Goal: Check status: Check status

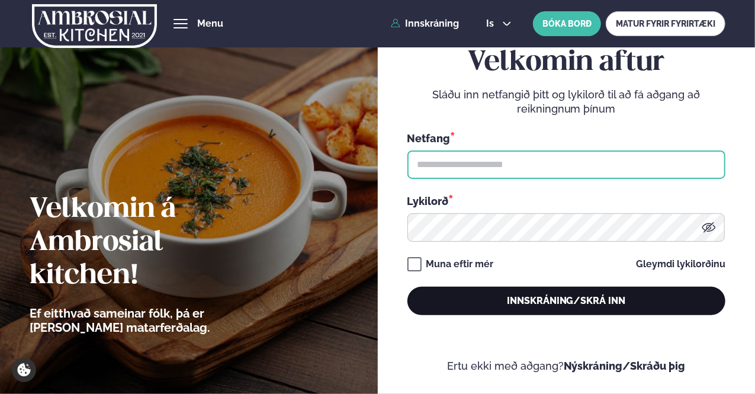
type input "**********"
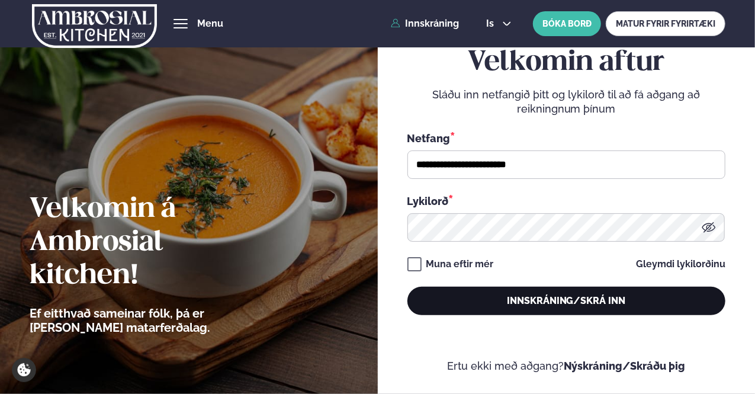
click at [577, 295] on button "Innskráning/Skrá inn" at bounding box center [566, 301] width 318 height 28
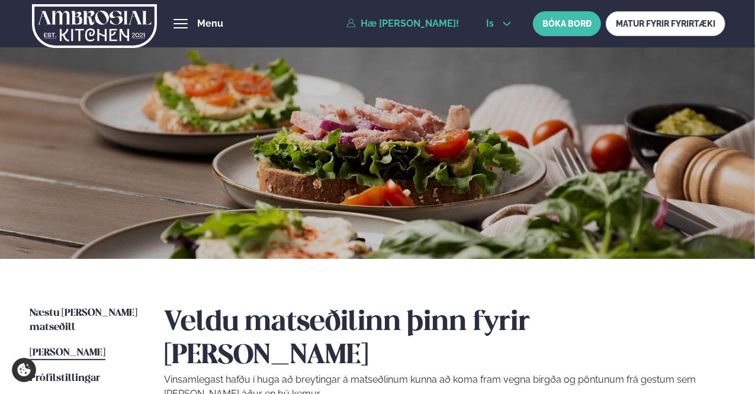
click at [499, 28] on button "is" at bounding box center [499, 23] width 44 height 9
click at [501, 47] on link "en" at bounding box center [499, 45] width 44 height 24
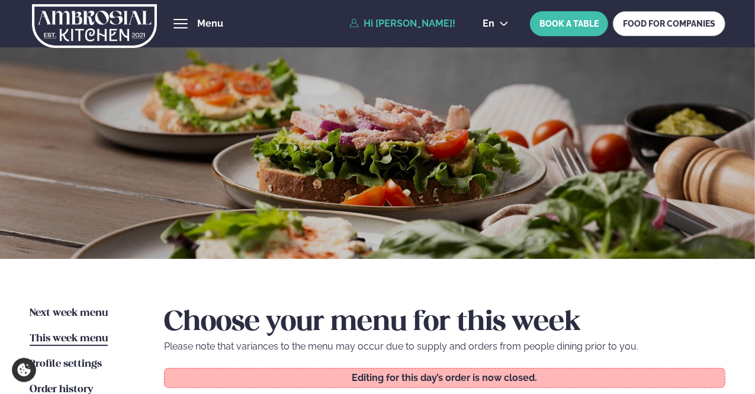
scroll to position [237, 0]
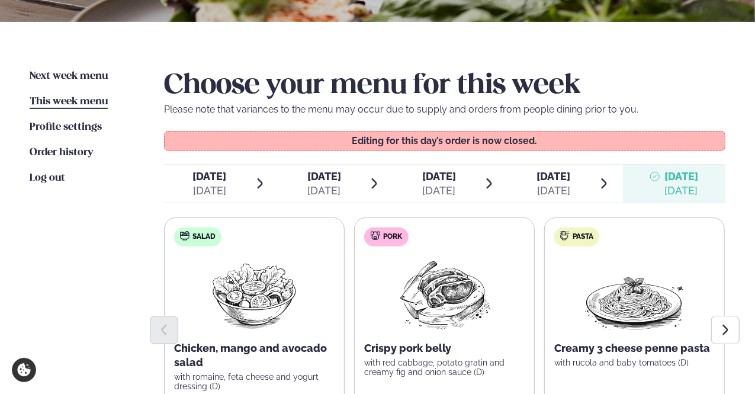
click at [310, 185] on div "[DATE]" at bounding box center [324, 191] width 34 height 14
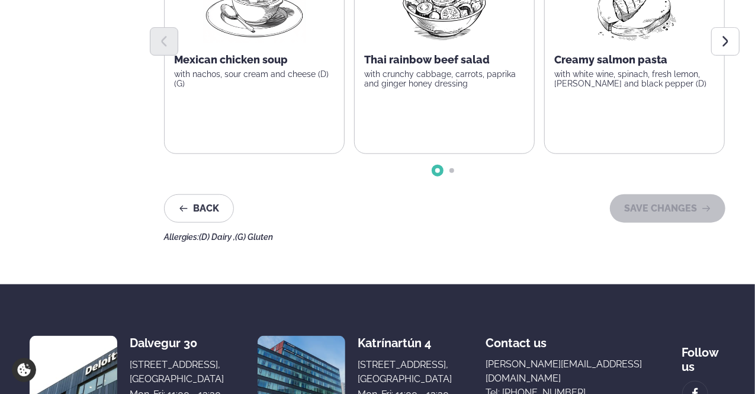
scroll to position [111, 0]
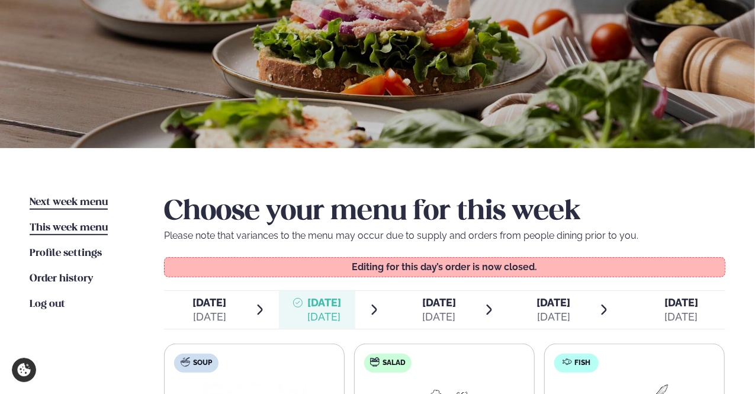
click at [82, 201] on span "Next week menu" at bounding box center [69, 202] width 78 height 10
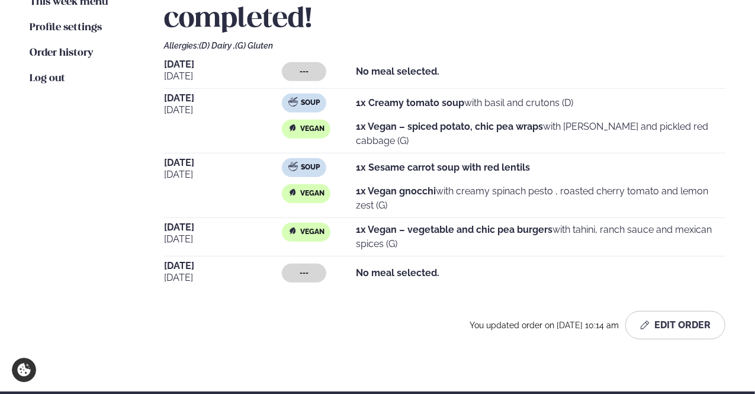
scroll to position [355, 0]
